Goal: Go to known website: Access a specific website the user already knows

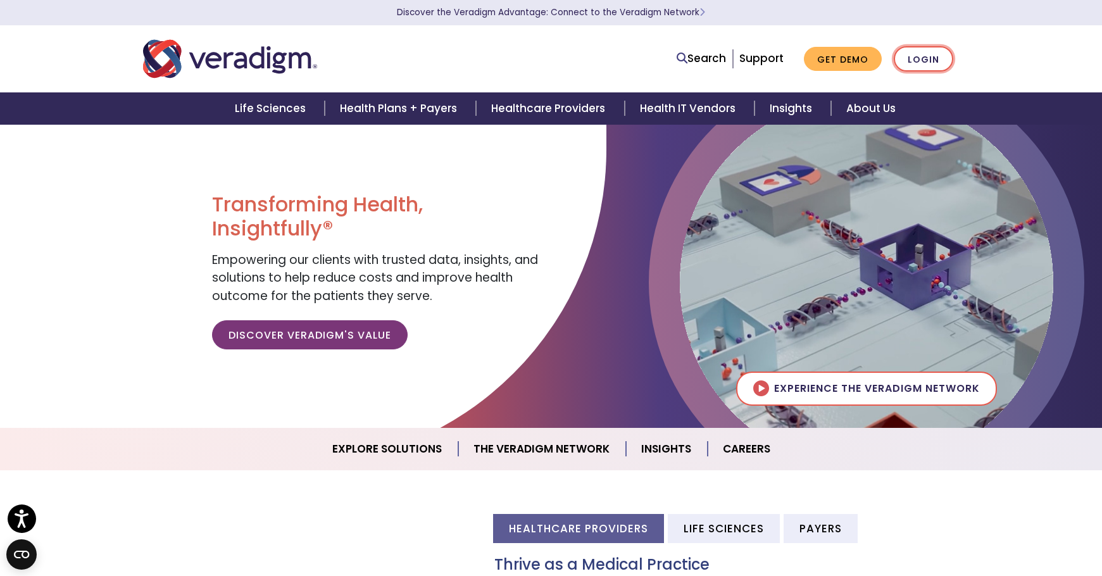
click at [932, 52] on link "Login" at bounding box center [923, 59] width 59 height 26
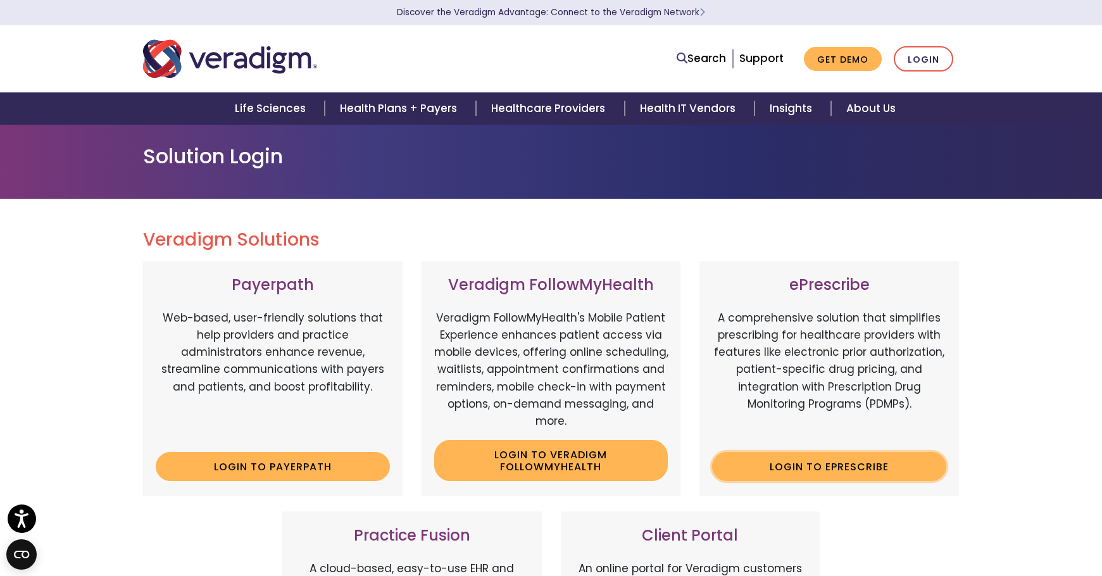
click at [816, 468] on link "Login to ePrescribe" at bounding box center [829, 466] width 234 height 29
